Goal: Task Accomplishment & Management: Manage account settings

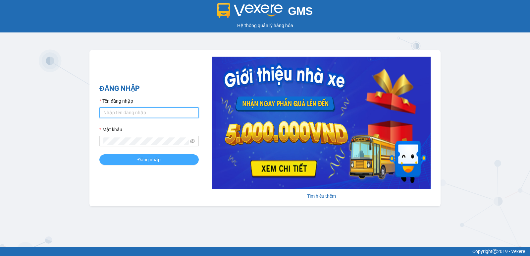
type input "hoangmaisg.kimma"
click at [187, 160] on button "Đăng nhập" at bounding box center [148, 159] width 99 height 11
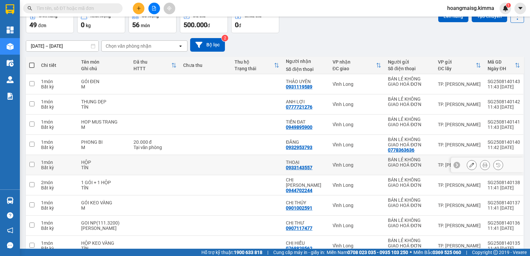
scroll to position [25, 0]
